Goal: Book appointment/travel/reservation

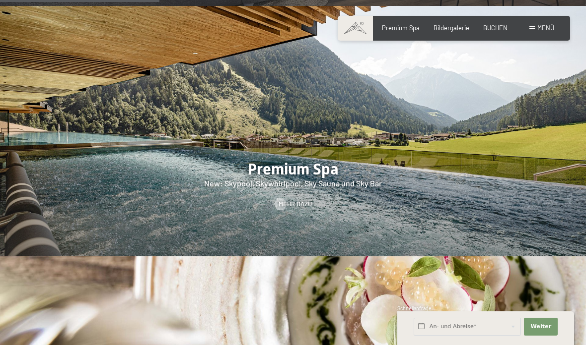
scroll to position [1054, 0]
click at [443, 336] on input "text" at bounding box center [466, 327] width 107 height 18
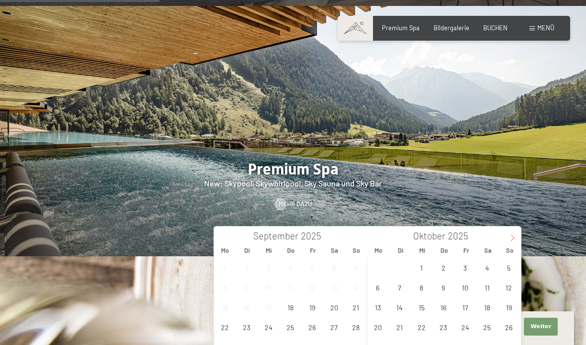
click at [511, 238] on icon at bounding box center [512, 238] width 7 height 7
click at [445, 289] on span "6" at bounding box center [442, 287] width 19 height 19
click at [514, 287] on span "9" at bounding box center [508, 287] width 19 height 19
type input "Do. [DATE] - So. [DATE]"
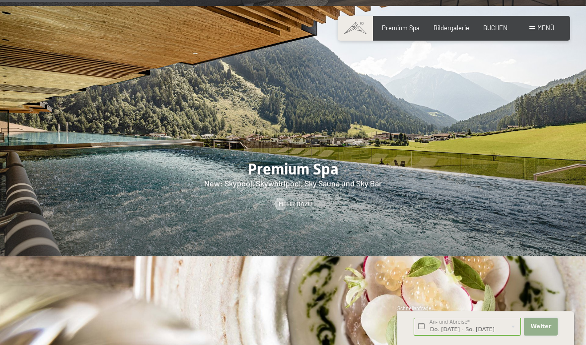
click at [541, 331] on span "Weiter" at bounding box center [540, 327] width 21 height 8
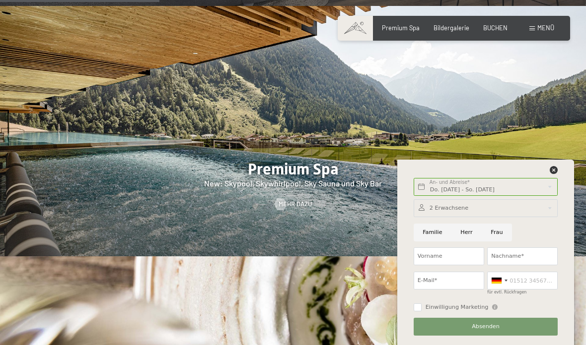
click at [499, 242] on input "Frau" at bounding box center [496, 233] width 30 height 18
radio input "true"
click at [450, 266] on input "Vorname" at bounding box center [448, 257] width 70 height 18
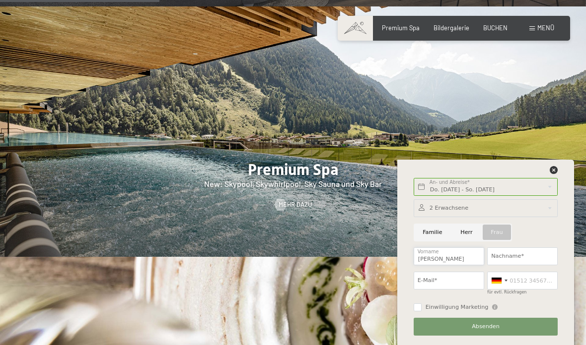
type input "[PERSON_NAME]"
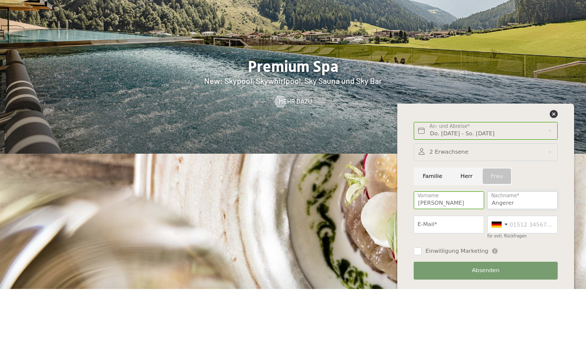
scroll to position [1108, 0]
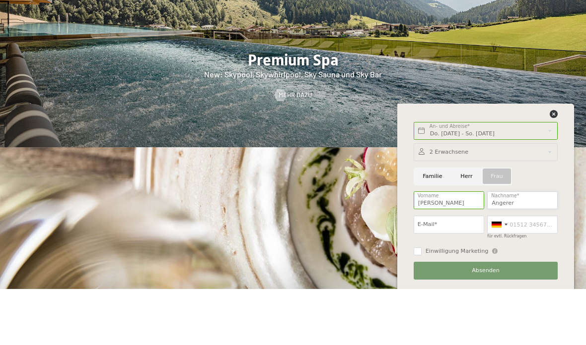
type input "Angerer"
click at [441, 272] on input "E-Mail*" at bounding box center [448, 281] width 70 height 18
type input "[PERSON_NAME][EMAIL_ADDRESS][DOMAIN_NAME]"
click at [510, 273] on div at bounding box center [498, 281] width 23 height 17
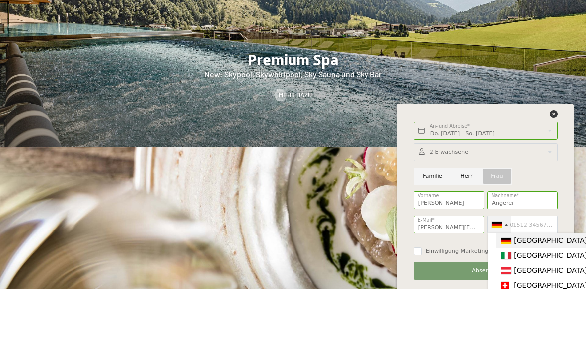
scroll to position [1164, 0]
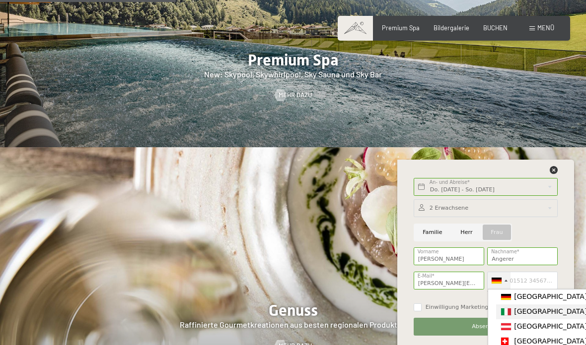
click at [534, 316] on span "[GEOGRAPHIC_DATA] ([GEOGRAPHIC_DATA])" at bounding box center [591, 312] width 154 height 8
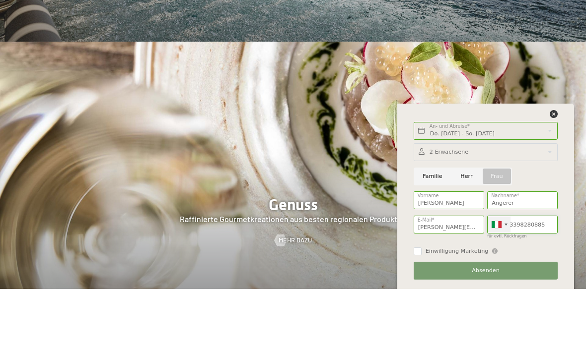
scroll to position [1214, 0]
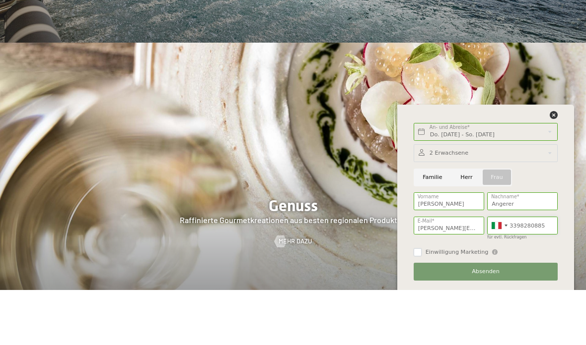
type input "3398280885"
click at [415, 304] on input "Einwilligung Marketing" at bounding box center [417, 308] width 8 height 8
checkbox input "true"
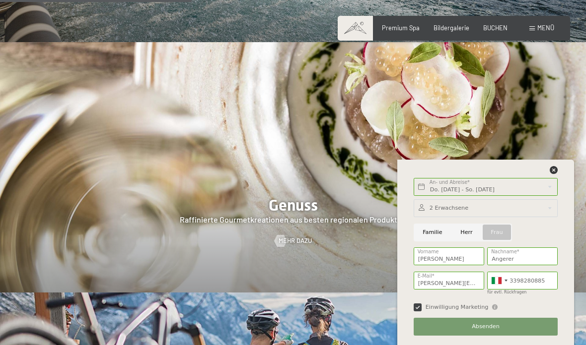
click at [454, 217] on div at bounding box center [485, 209] width 144 height 18
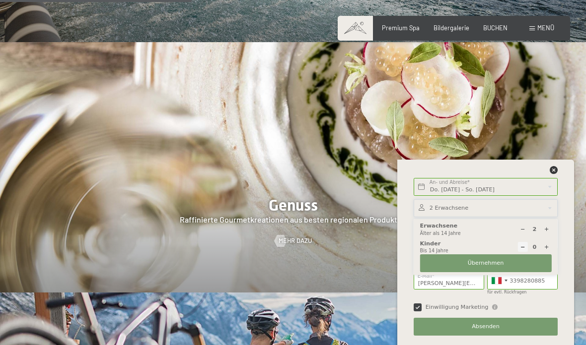
click at [547, 232] on icon at bounding box center [546, 229] width 5 height 5
click at [547, 235] on div at bounding box center [546, 230] width 10 height 10
click at [548, 232] on icon at bounding box center [546, 229] width 5 height 5
type input "5"
click at [510, 273] on button "Übernehmen" at bounding box center [486, 264] width 132 height 18
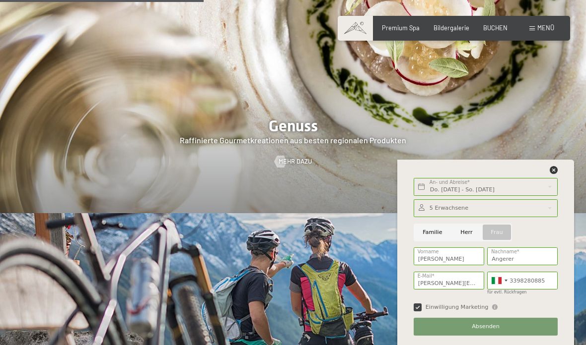
scroll to position [1344, 0]
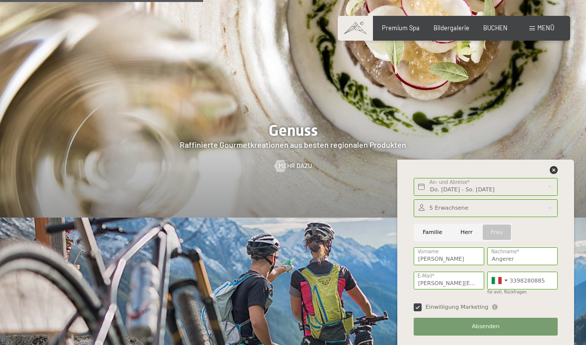
click at [493, 331] on span "Absenden" at bounding box center [486, 327] width 28 height 8
